Goal: Check status: Check status

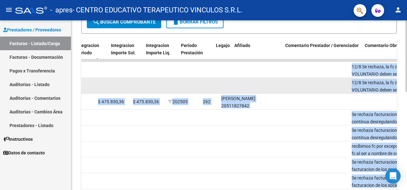
scroll to position [0, 729]
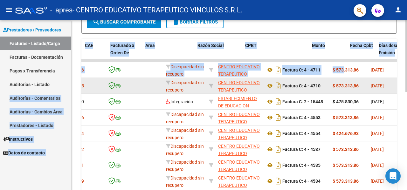
drag, startPoint x: 385, startPoint y: 71, endPoint x: 139, endPoint y: 79, distance: 245.9
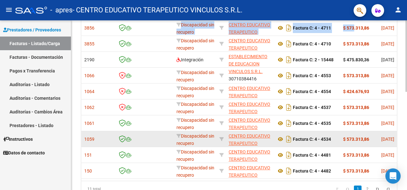
scroll to position [169, 0]
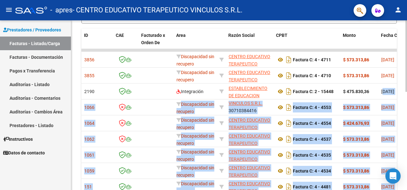
drag, startPoint x: 384, startPoint y: 91, endPoint x: 407, endPoint y: 92, distance: 22.3
click at [407, 92] on div "Video tutorial PRESTADORES -> Listado de CPBTs Emitidos por Prestadores / Prove…" at bounding box center [239, 50] width 337 height 398
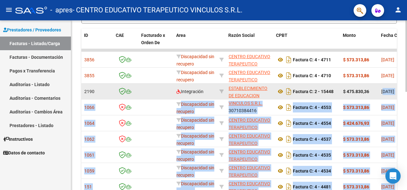
click at [384, 91] on span "[DATE]" at bounding box center [387, 91] width 13 height 5
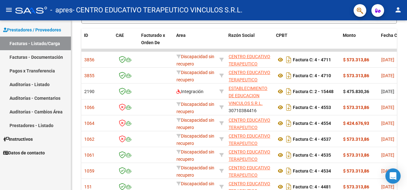
click at [400, 8] on mat-icon "person" at bounding box center [398, 10] width 8 height 8
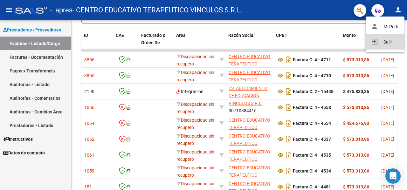
click at [385, 45] on button "exit_to_app Salir" at bounding box center [385, 41] width 39 height 15
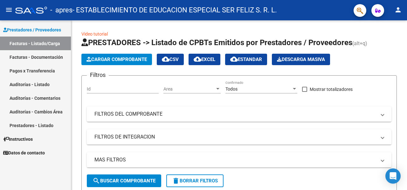
scroll to position [193, 0]
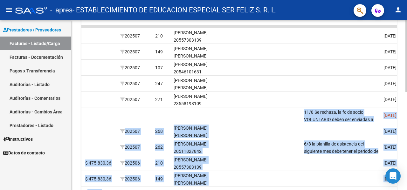
drag, startPoint x: 383, startPoint y: 116, endPoint x: 407, endPoint y: 123, distance: 24.6
click at [407, 123] on div "Video tutorial PRESTADORES -> Listado de CPBTs Emitidos por Prestadores / Prove…" at bounding box center [239, 26] width 337 height 398
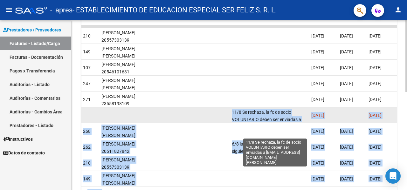
click at [271, 111] on span "11/8 Se rechaza, la fc de socio VOLUNTARIO deben ser enviadas a discapacidad.au…" at bounding box center [267, 123] width 71 height 27
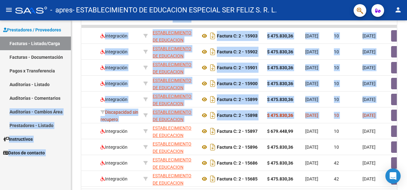
scroll to position [0, 0]
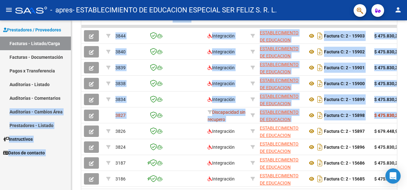
drag, startPoint x: 258, startPoint y: 112, endPoint x: 0, endPoint y: 114, distance: 258.2
click at [0, 114] on mat-sidenav-container "Prestadores / Proveedores Facturas - Listado/Carga Facturas - Documentación Pag…" at bounding box center [203, 105] width 407 height 170
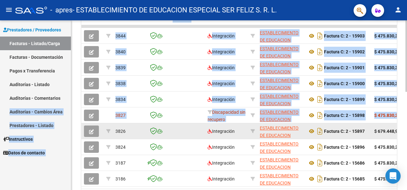
click at [338, 129] on strong "Factura C: 2 - 15897" at bounding box center [344, 131] width 41 height 5
